Goal: Task Accomplishment & Management: Manage account settings

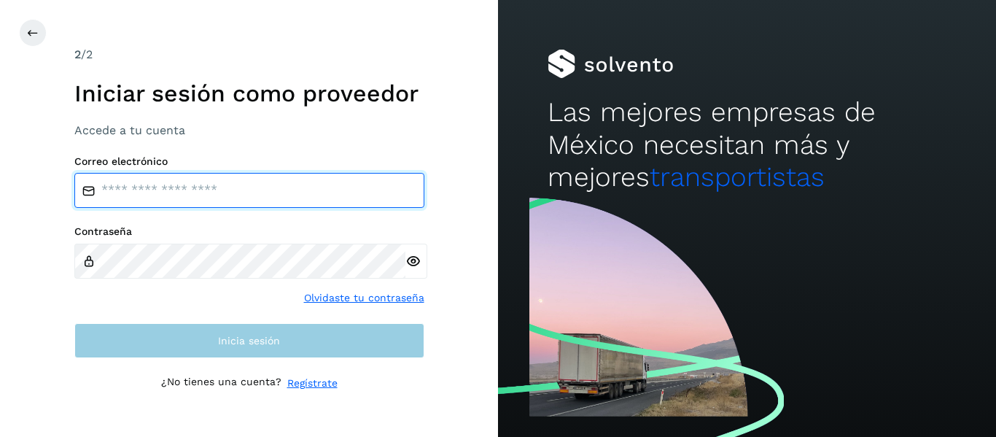
type input "**********"
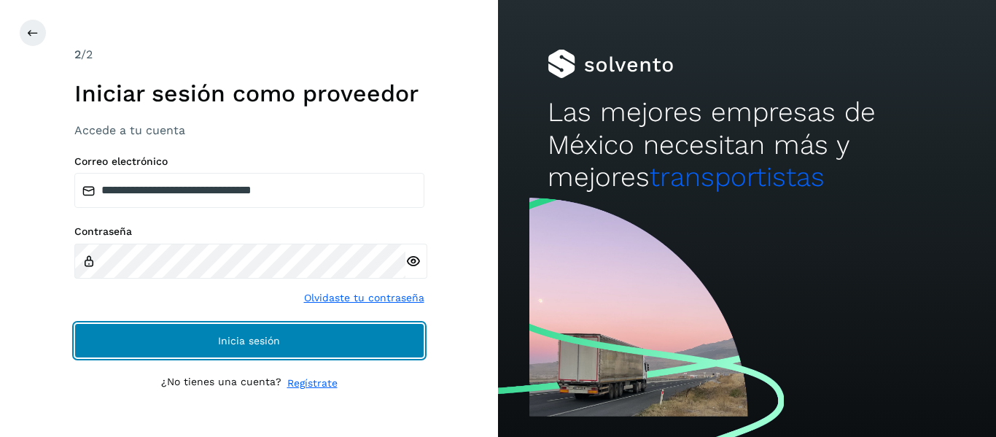
click at [298, 349] on button "Inicia sesión" at bounding box center [249, 340] width 350 height 35
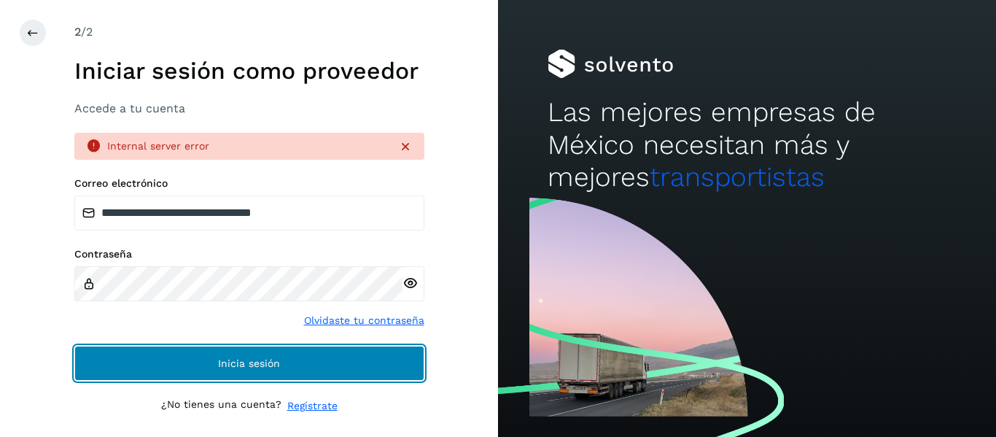
click at [280, 373] on button "Inicia sesión" at bounding box center [249, 363] width 350 height 35
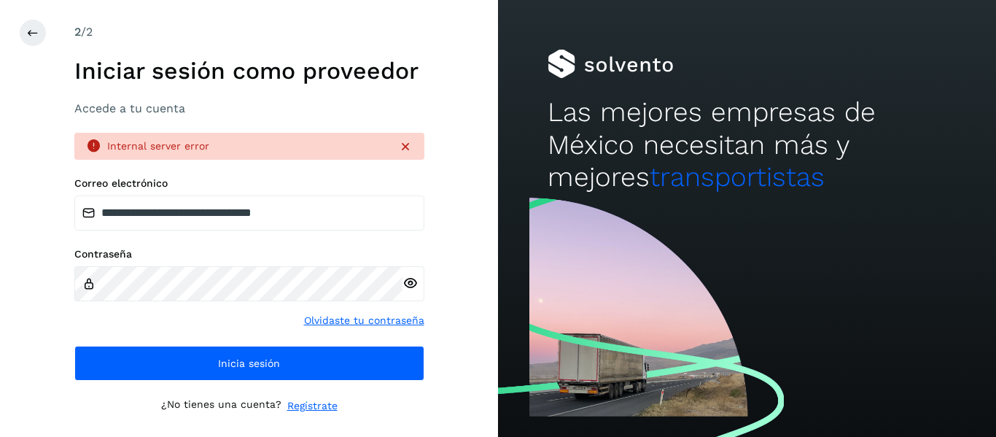
click at [408, 284] on icon at bounding box center [410, 283] width 15 height 15
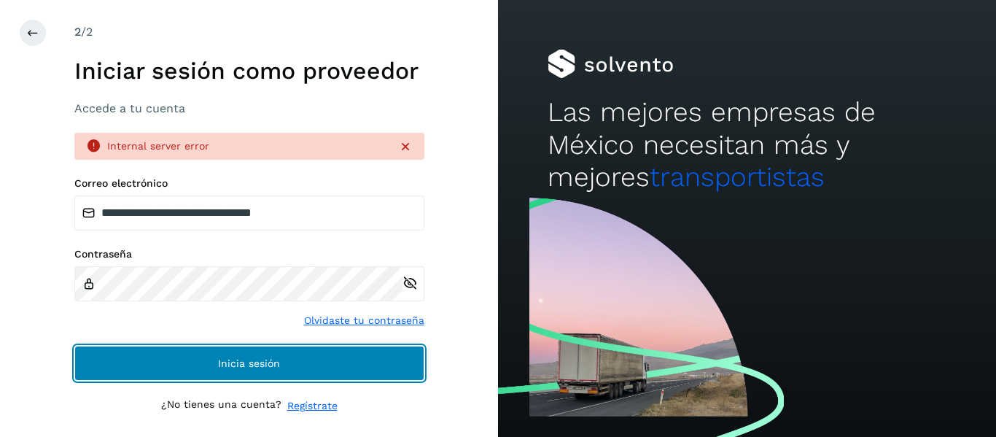
click at [236, 368] on span "Inicia sesión" at bounding box center [249, 363] width 62 height 10
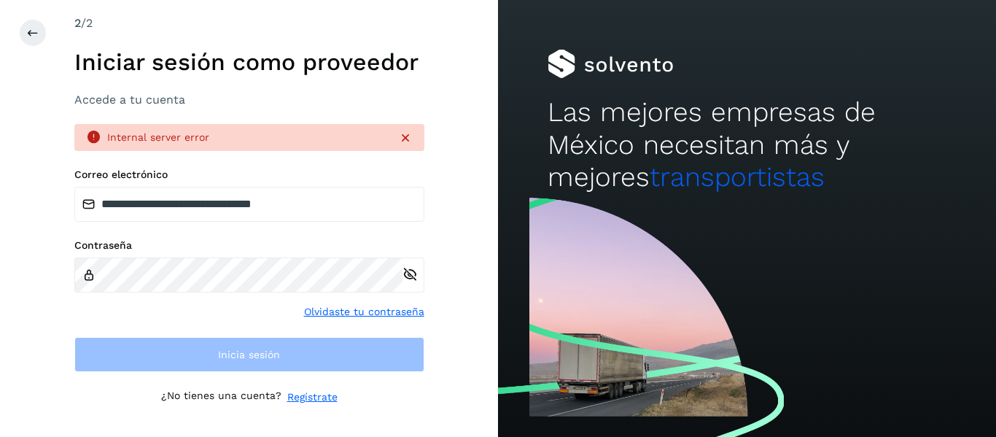
click at [403, 133] on icon at bounding box center [405, 138] width 15 height 15
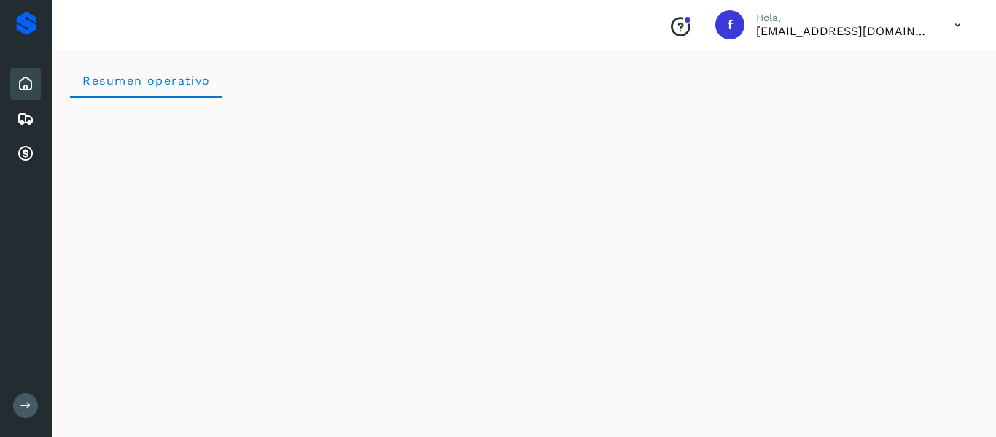
click at [34, 85] on icon at bounding box center [26, 84] width 18 height 18
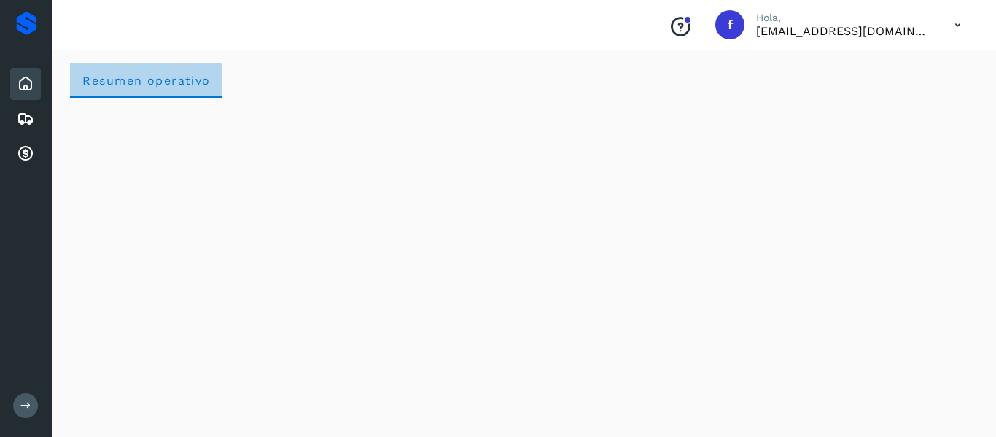
click at [112, 83] on span "Resumen operativo" at bounding box center [146, 81] width 129 height 14
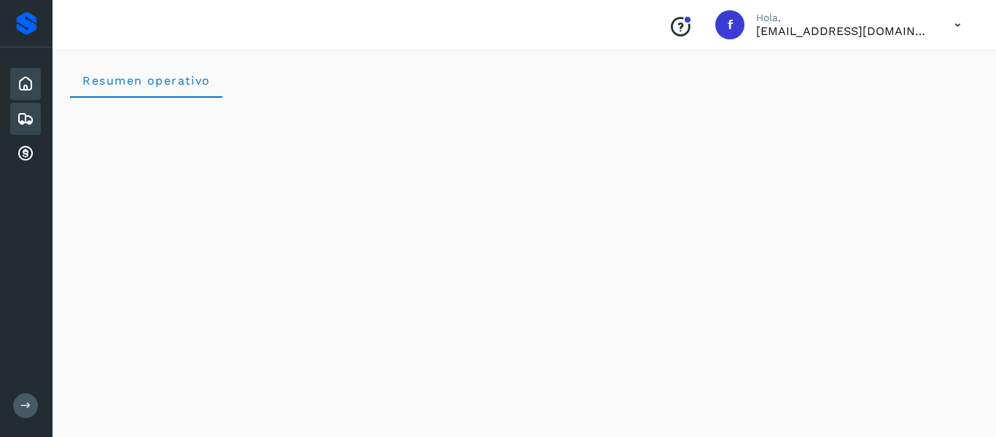
click at [28, 121] on icon at bounding box center [26, 119] width 18 height 18
click at [32, 92] on icon at bounding box center [26, 84] width 18 height 18
click at [18, 77] on icon at bounding box center [26, 84] width 18 height 18
click at [25, 81] on icon at bounding box center [26, 84] width 18 height 18
click at [30, 23] on div "Proveedores" at bounding box center [26, 23] width 21 height 23
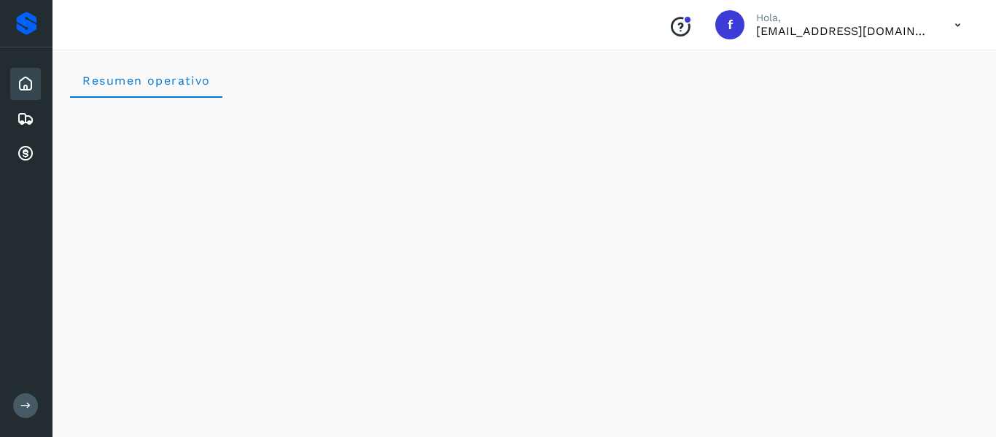
click at [20, 403] on icon at bounding box center [25, 405] width 11 height 11
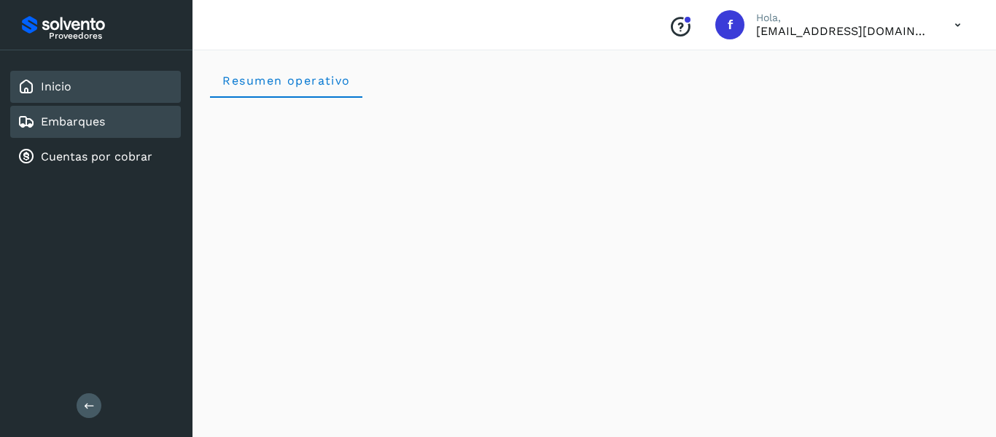
click at [100, 115] on link "Embarques" at bounding box center [73, 121] width 64 height 14
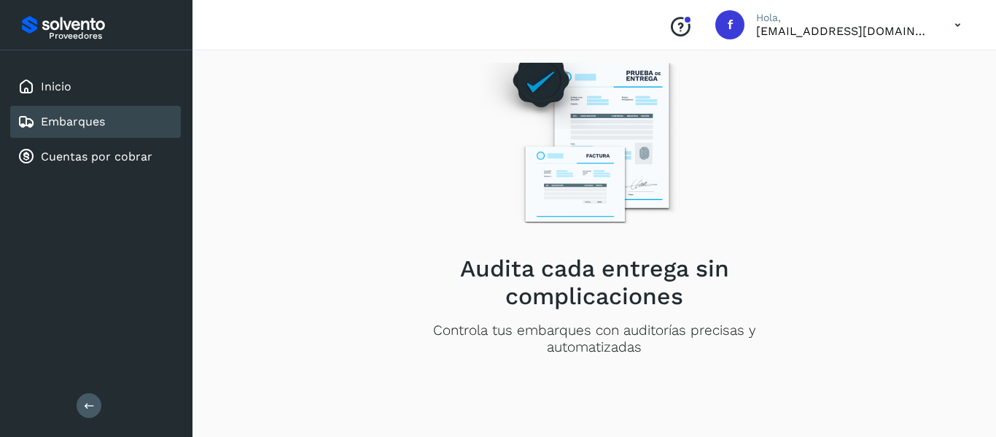
click at [93, 127] on link "Embarques" at bounding box center [73, 121] width 64 height 14
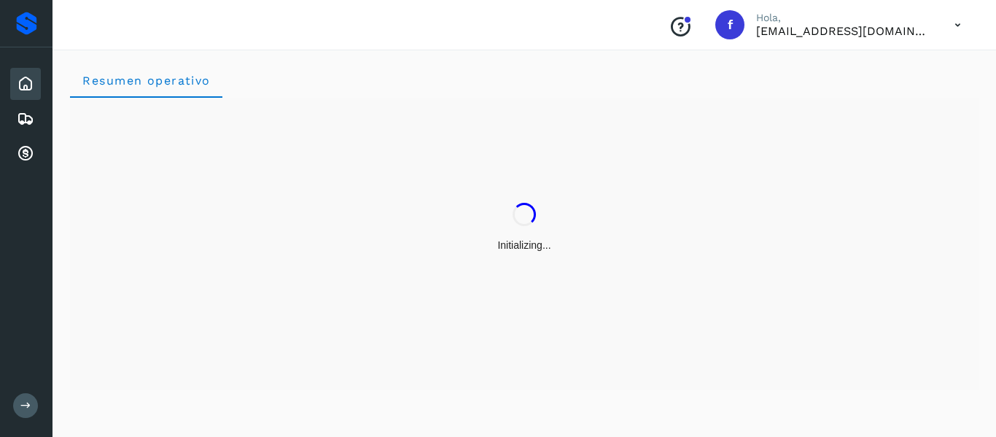
click at [22, 399] on button at bounding box center [25, 405] width 25 height 25
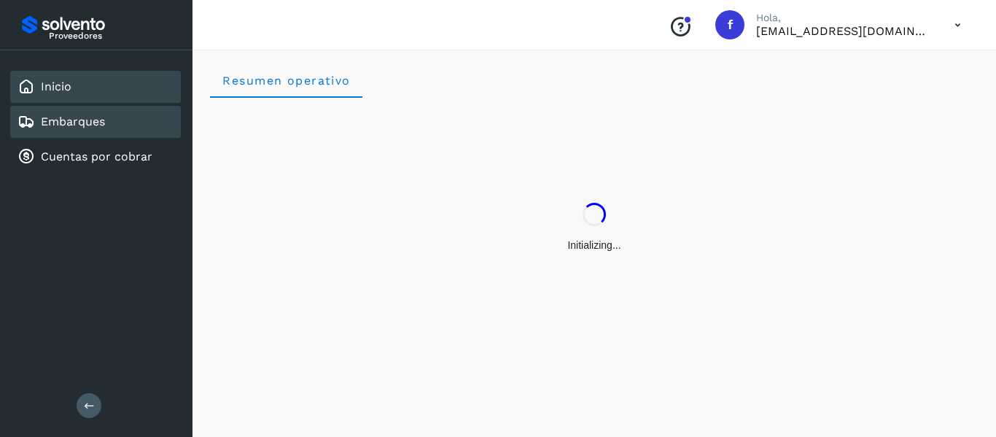
click at [93, 120] on link "Embarques" at bounding box center [73, 121] width 64 height 14
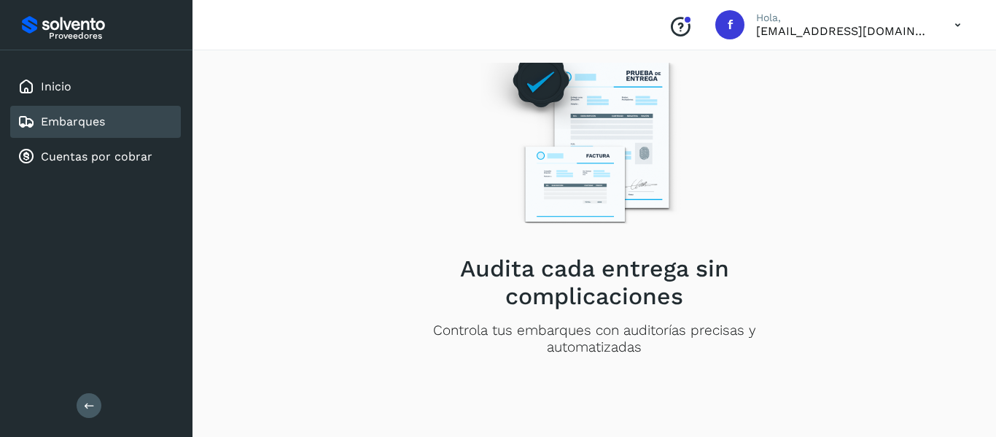
click at [93, 120] on link "Embarques" at bounding box center [73, 121] width 64 height 14
click at [41, 80] on link "Inicio" at bounding box center [56, 86] width 31 height 14
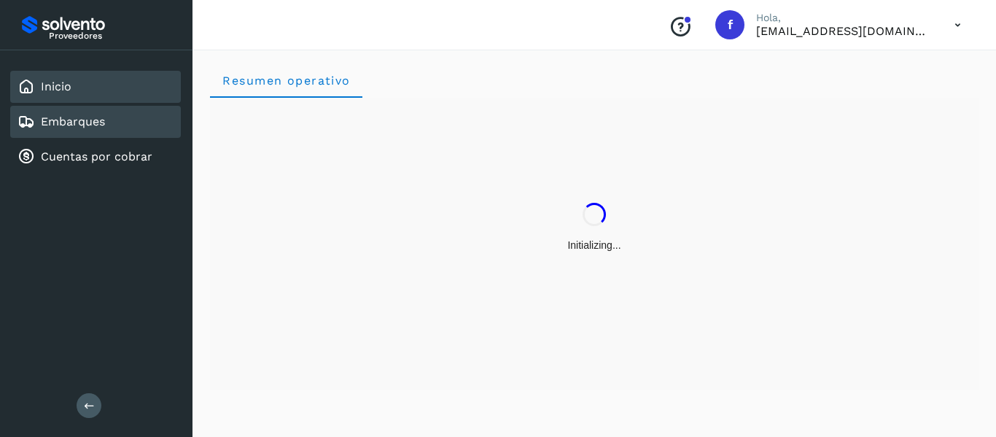
click at [71, 118] on link "Embarques" at bounding box center [73, 121] width 64 height 14
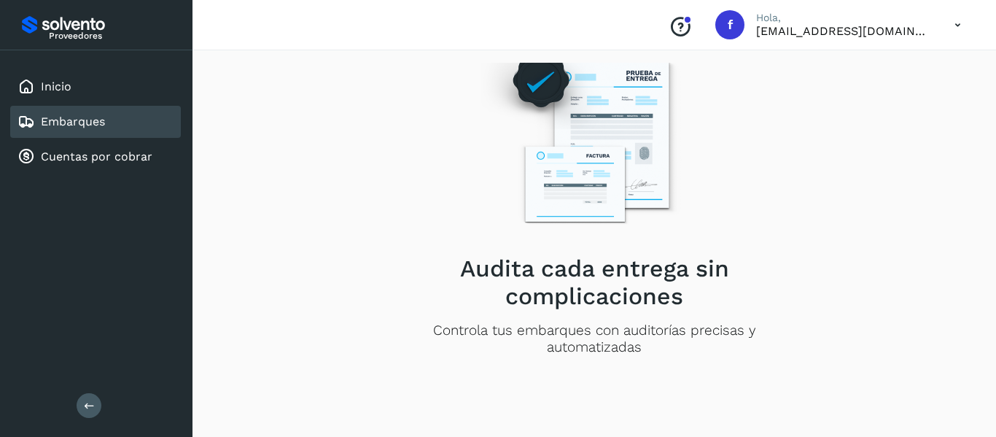
click at [71, 118] on link "Embarques" at bounding box center [73, 121] width 64 height 14
click at [967, 26] on icon at bounding box center [958, 25] width 30 height 30
click at [795, 26] on div at bounding box center [498, 218] width 996 height 437
click at [96, 119] on link "Embarques" at bounding box center [73, 121] width 64 height 14
click at [73, 85] on div "Inicio" at bounding box center [95, 87] width 171 height 32
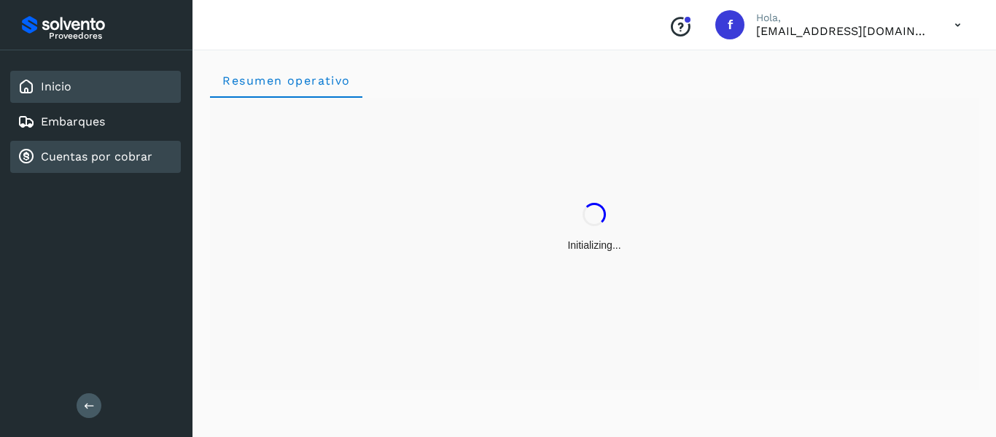
click at [126, 160] on link "Cuentas por cobrar" at bounding box center [97, 156] width 112 height 14
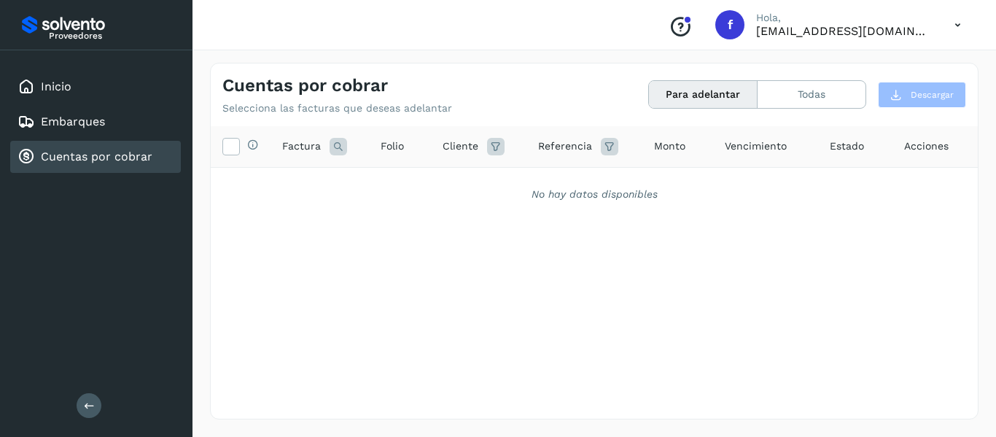
click at [341, 150] on icon at bounding box center [339, 147] width 18 height 18
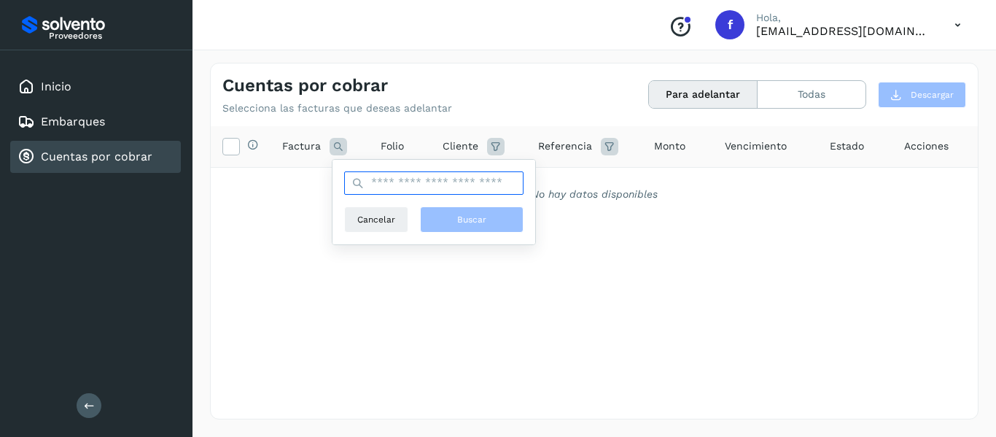
click at [403, 188] on input "text" at bounding box center [433, 182] width 179 height 23
type input "***"
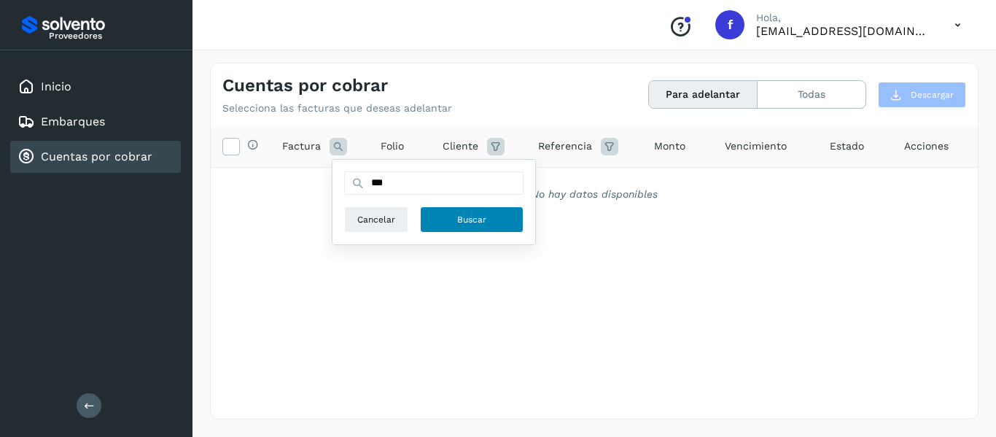
click at [457, 225] on span "Buscar" at bounding box center [471, 219] width 29 height 13
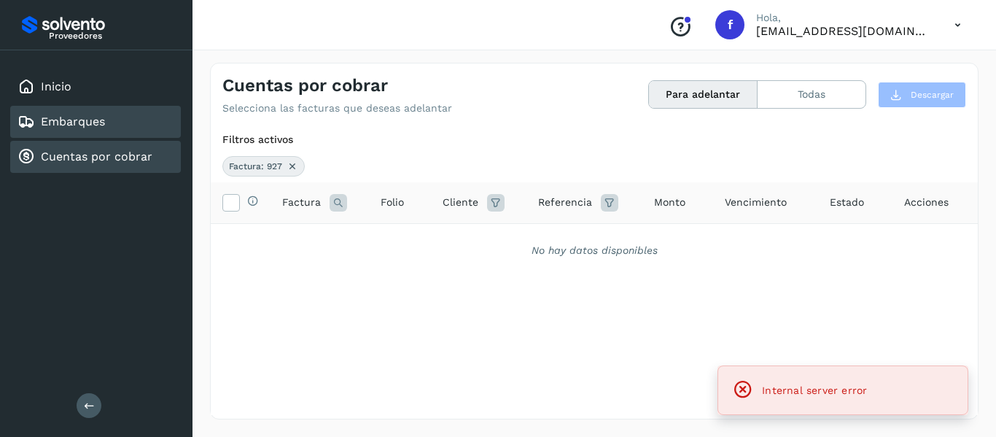
click at [89, 123] on link "Embarques" at bounding box center [73, 121] width 64 height 14
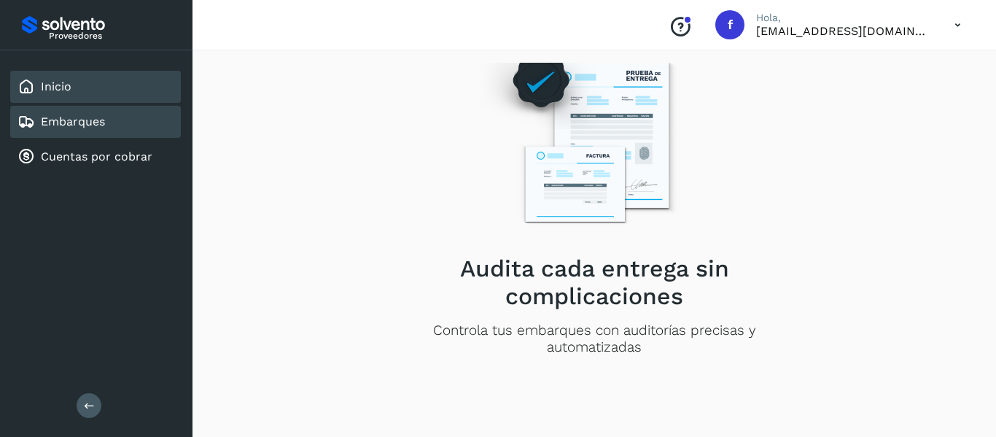
click at [109, 96] on div "Inicio" at bounding box center [95, 87] width 171 height 32
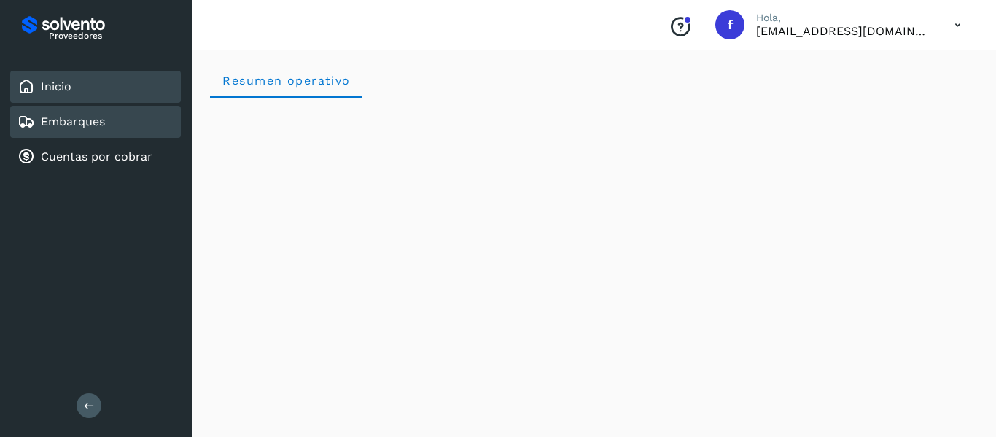
click at [53, 117] on link "Embarques" at bounding box center [73, 121] width 64 height 14
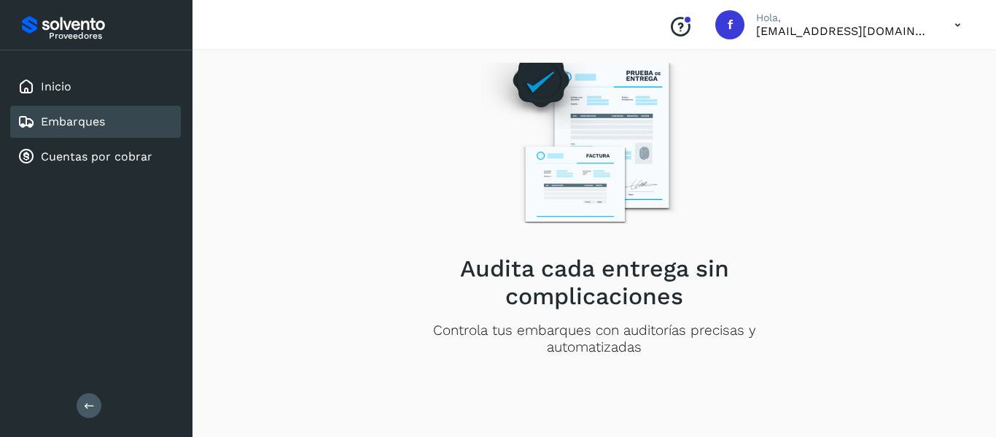
click at [53, 117] on link "Embarques" at bounding box center [73, 121] width 64 height 14
click at [60, 75] on div "Inicio" at bounding box center [95, 87] width 171 height 32
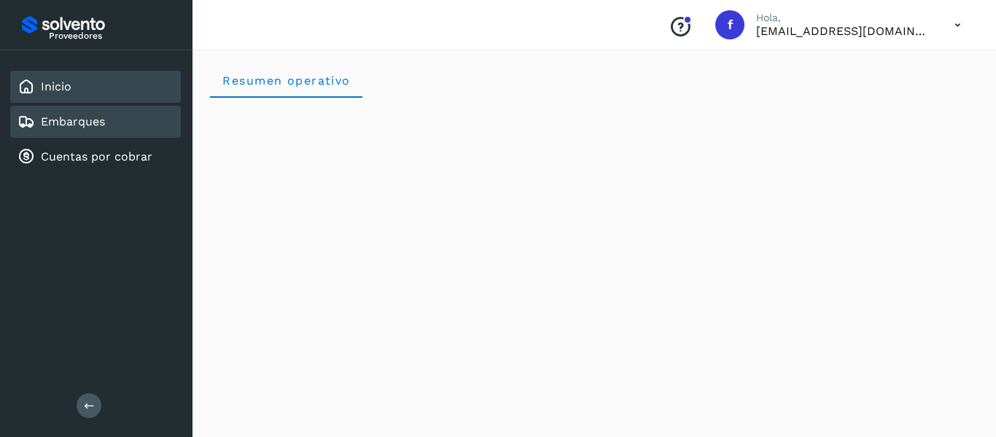
click at [58, 126] on link "Embarques" at bounding box center [73, 121] width 64 height 14
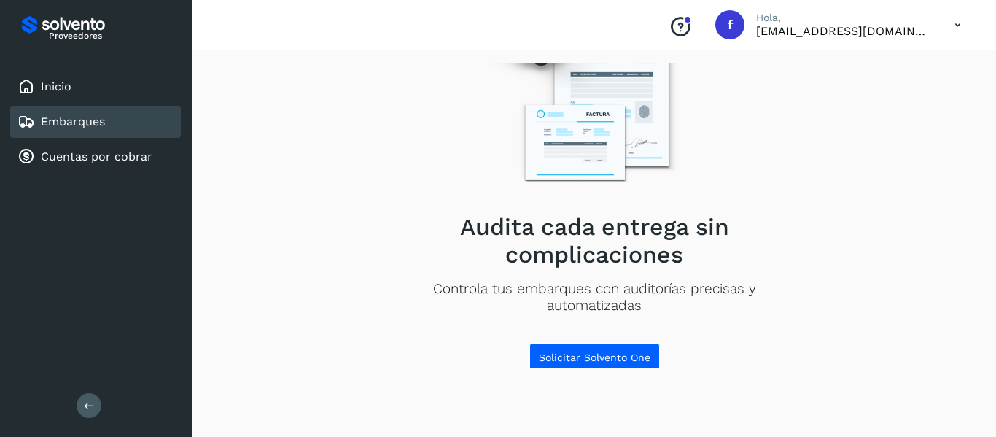
scroll to position [45, 0]
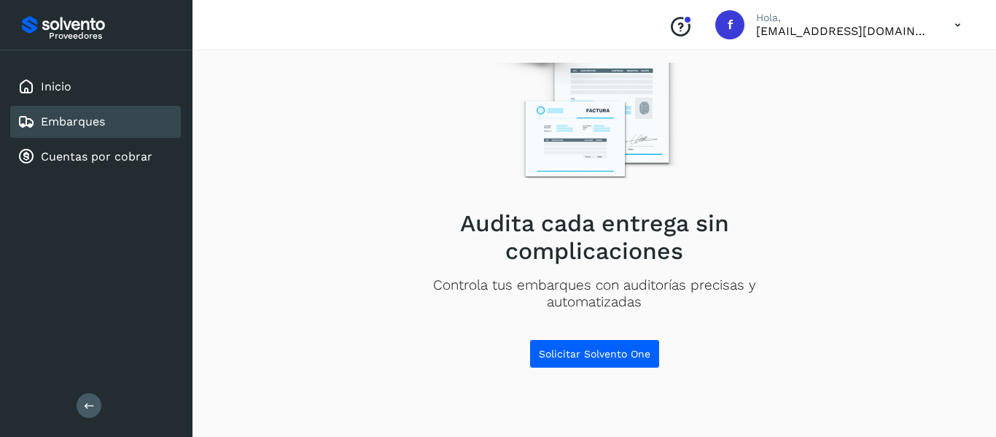
click at [111, 120] on div "Embarques" at bounding box center [95, 122] width 171 height 32
click at [50, 90] on link "Inicio" at bounding box center [56, 86] width 31 height 14
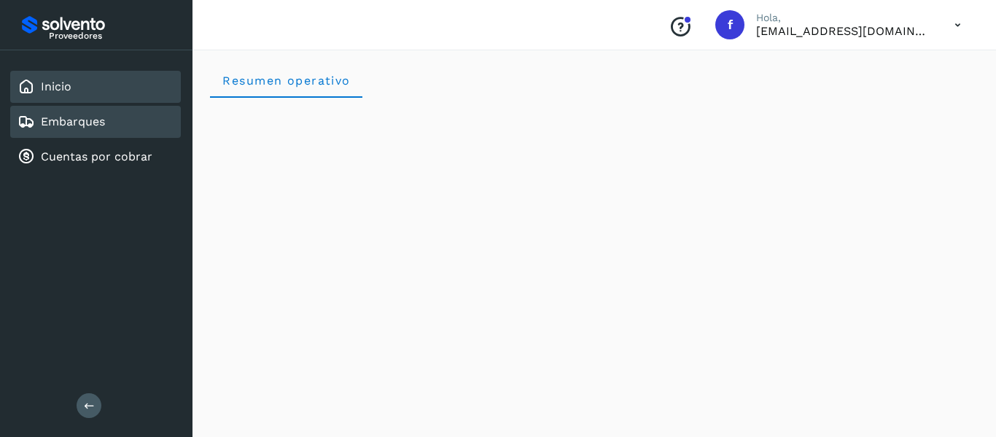
click at [93, 125] on link "Embarques" at bounding box center [73, 121] width 64 height 14
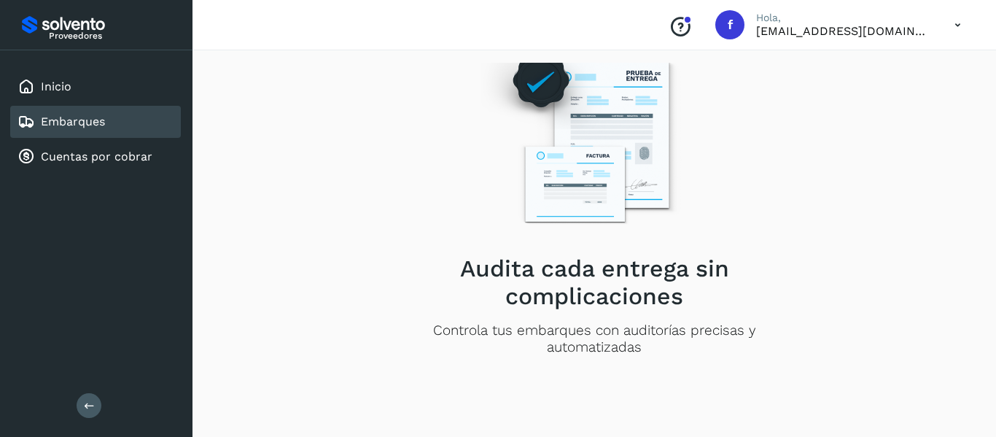
click at [80, 134] on div "Embarques" at bounding box center [95, 122] width 171 height 32
click at [77, 109] on div "Embarques" at bounding box center [95, 122] width 171 height 32
click at [83, 123] on link "Embarques" at bounding box center [73, 121] width 64 height 14
click at [93, 80] on div "Inicio" at bounding box center [95, 87] width 171 height 32
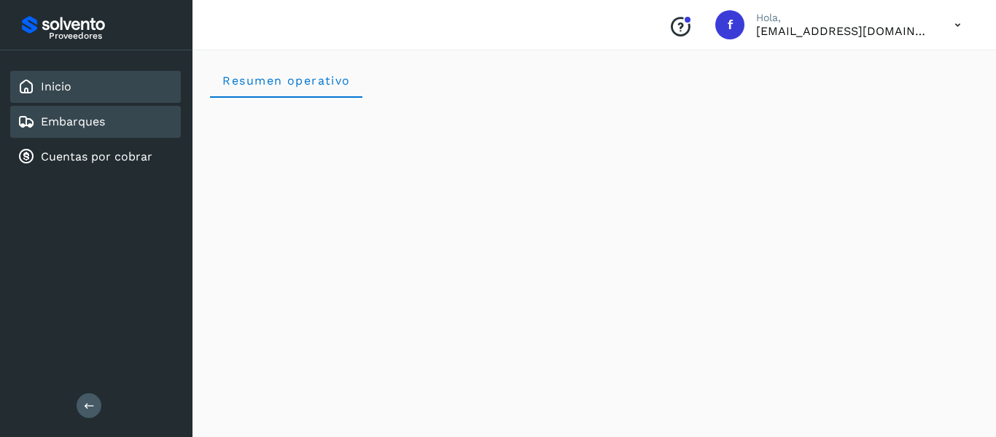
click at [110, 110] on div "Embarques" at bounding box center [95, 122] width 171 height 32
